Goal: Learn about a topic: Learn about a topic

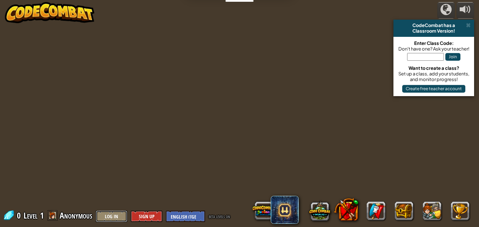
click at [117, 217] on button "Log In" at bounding box center [112, 216] width 32 height 12
